Goal: Information Seeking & Learning: Learn about a topic

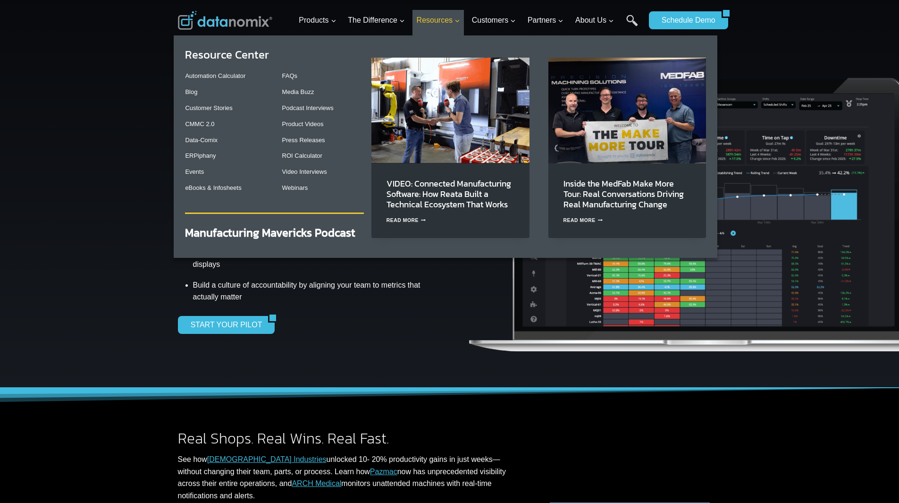
click at [425, 22] on span "Resources Expand" at bounding box center [438, 20] width 43 height 12
click at [445, 18] on span "Resources Expand" at bounding box center [438, 20] width 43 height 12
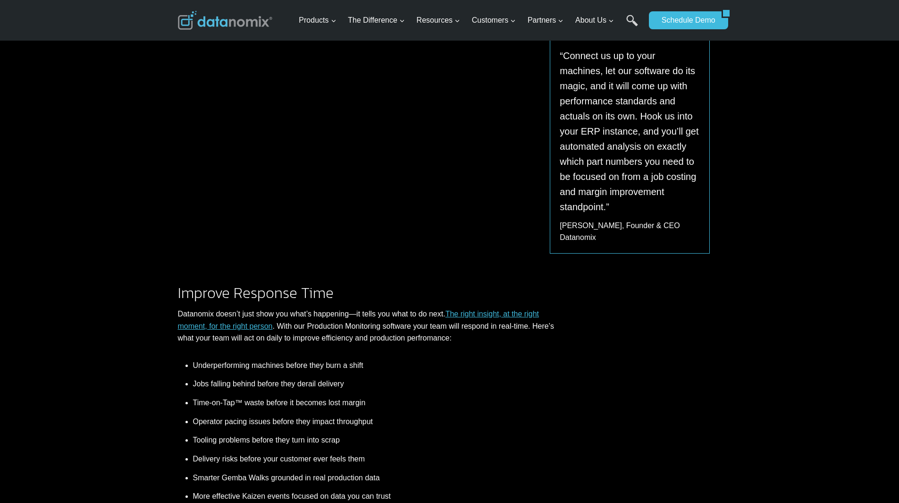
scroll to position [472, 0]
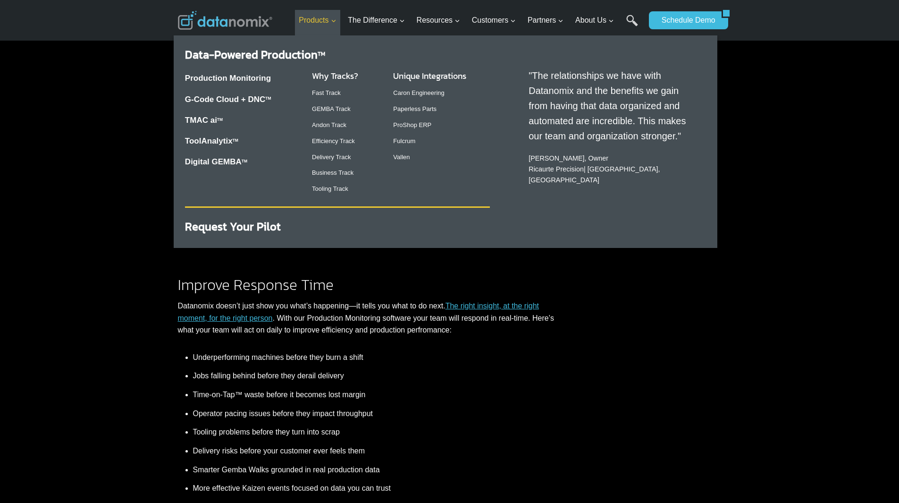
click at [335, 15] on span "Products Expand" at bounding box center [317, 20] width 37 height 12
click at [228, 98] on link "G-Code Cloud + DNC TM" at bounding box center [228, 99] width 86 height 9
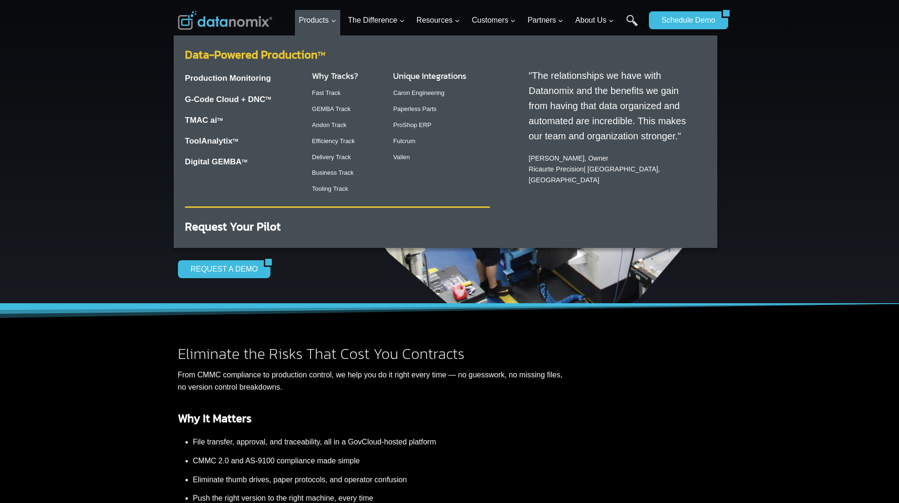
click at [238, 54] on link "Data-Powered Production TM" at bounding box center [255, 54] width 140 height 17
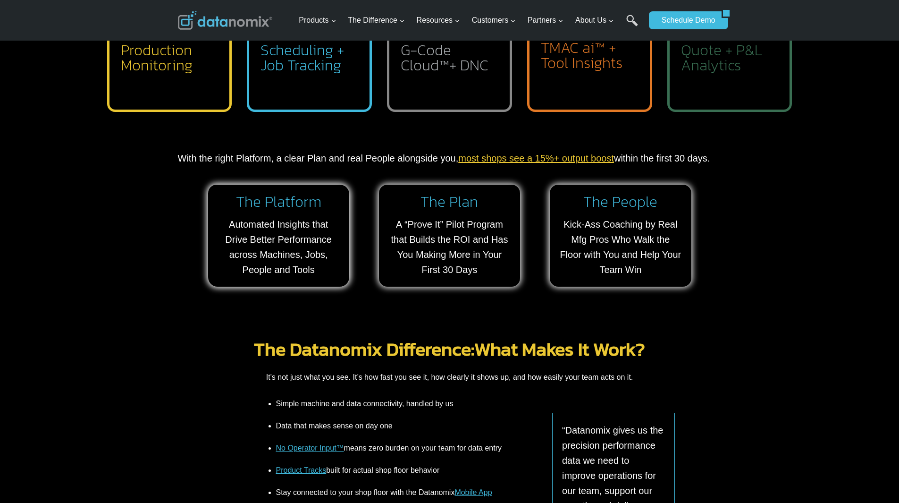
scroll to position [944, 0]
